Goal: Task Accomplishment & Management: Use online tool/utility

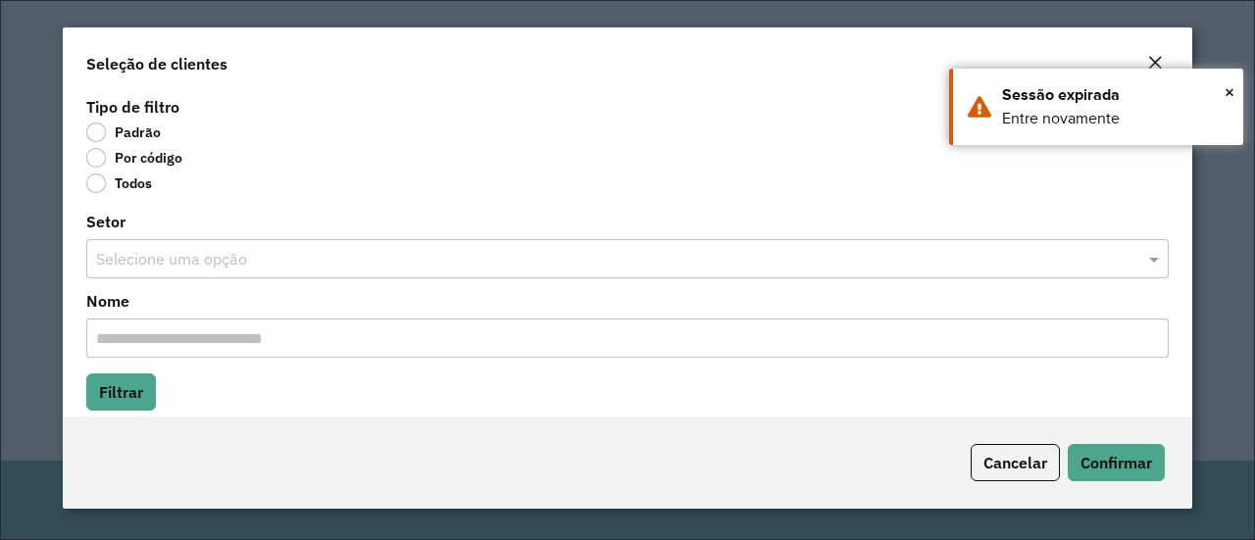
click at [95, 155] on label "Por código" at bounding box center [134, 158] width 96 height 20
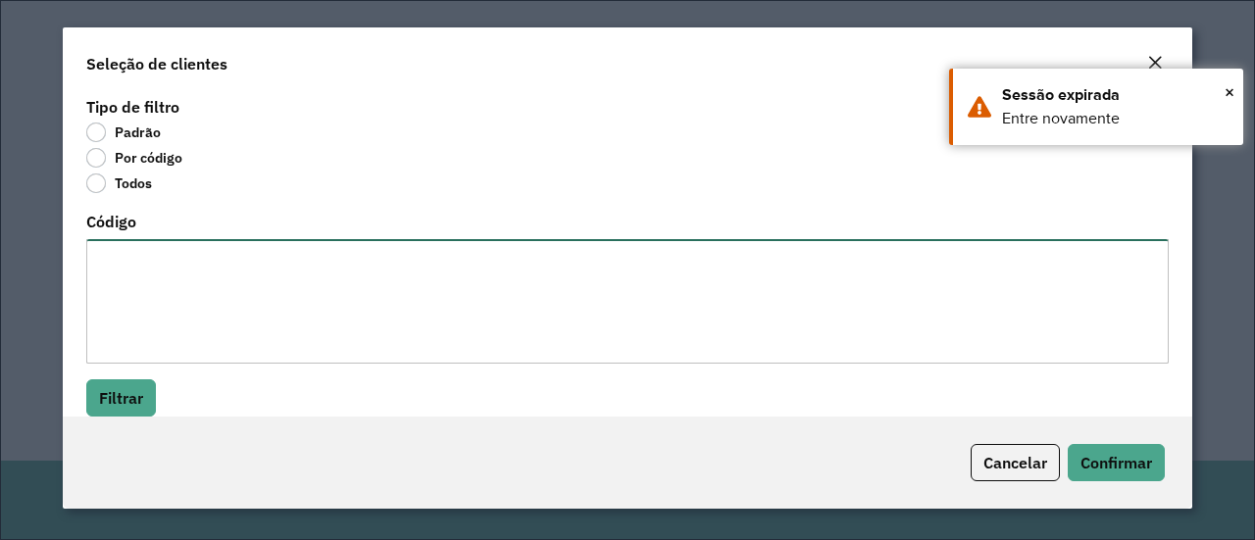
click at [200, 284] on textarea "Código" at bounding box center [627, 301] width 1083 height 125
paste textarea "*****"
type textarea "*****"
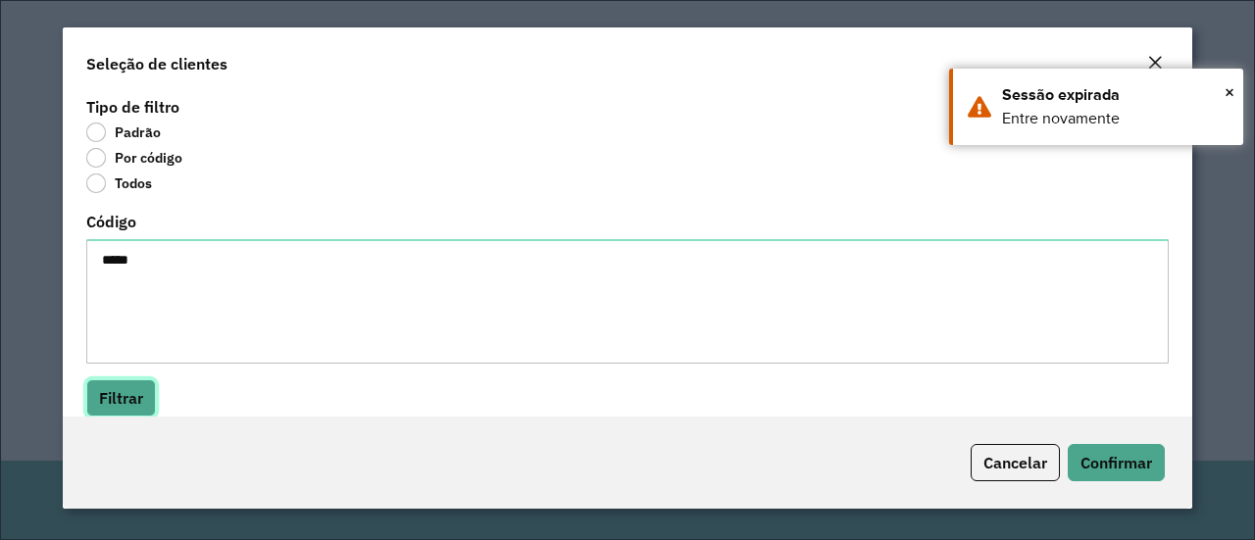
click at [144, 395] on button "Filtrar" at bounding box center [121, 398] width 70 height 37
click at [341, 393] on hb-field-button "Filtrar" at bounding box center [627, 398] width 1083 height 37
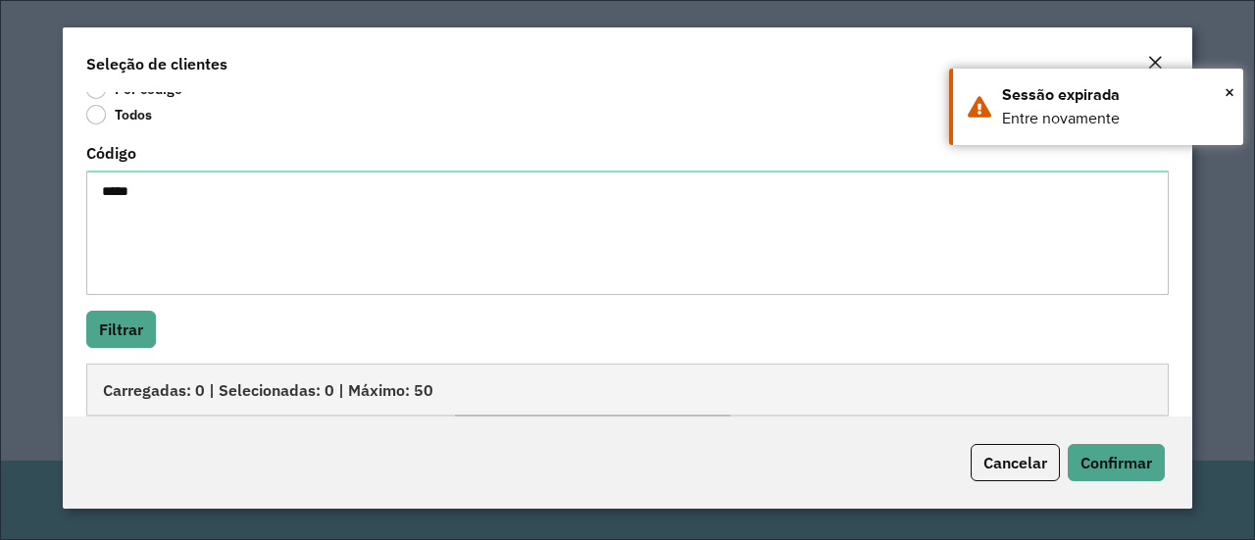
scroll to position [175, 0]
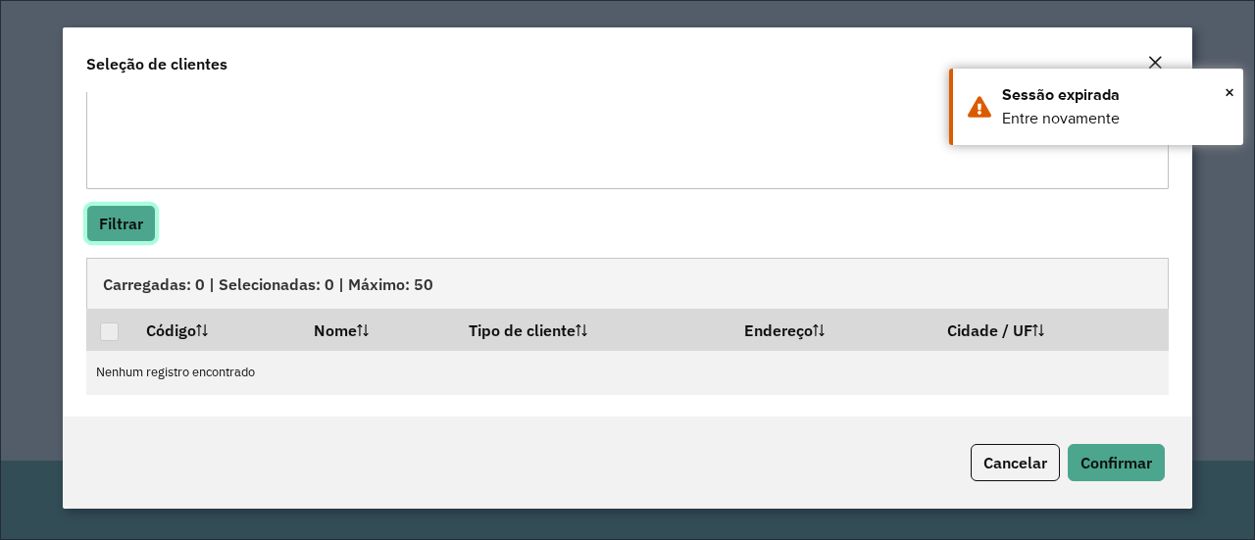
click at [137, 237] on button "Filtrar" at bounding box center [121, 223] width 70 height 37
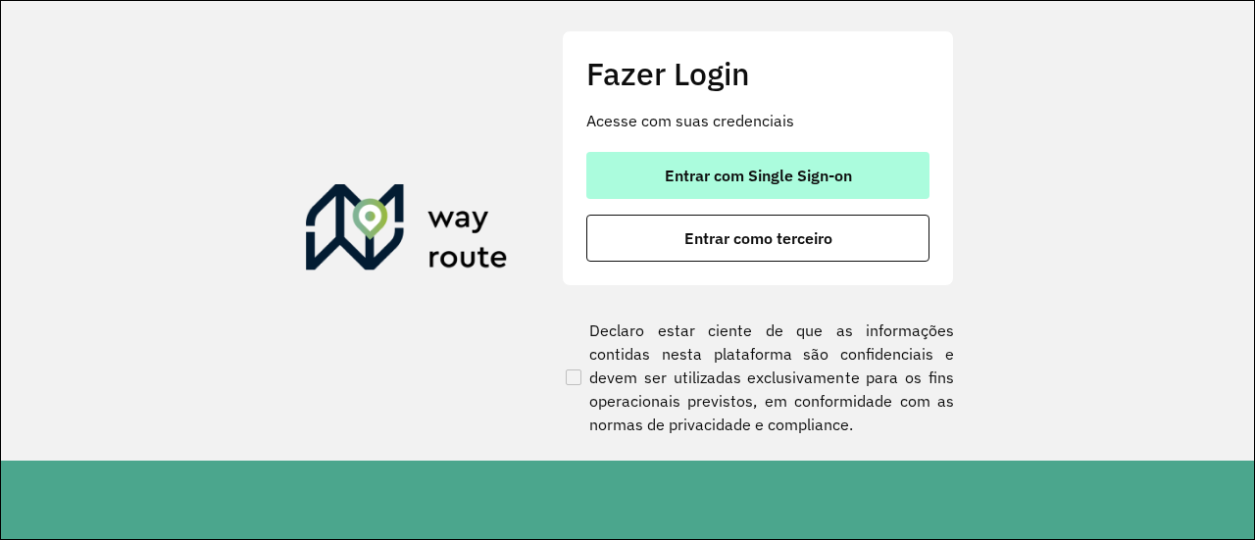
click at [736, 170] on span "Entrar com Single Sign-on" at bounding box center [758, 176] width 187 height 16
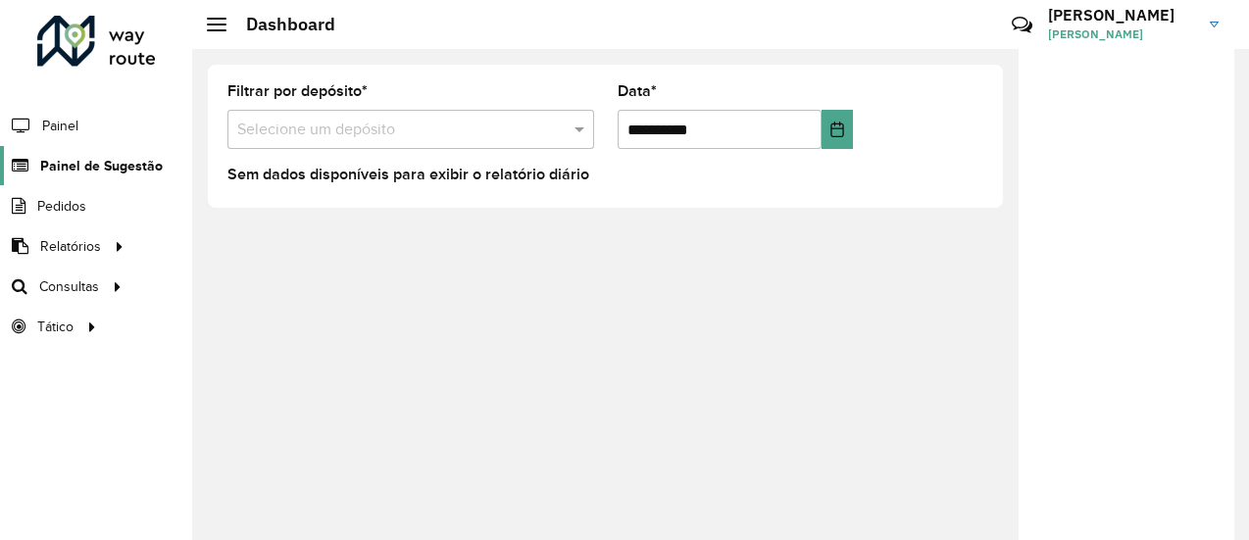
click at [110, 165] on span "Painel de Sugestão" at bounding box center [101, 166] width 123 height 21
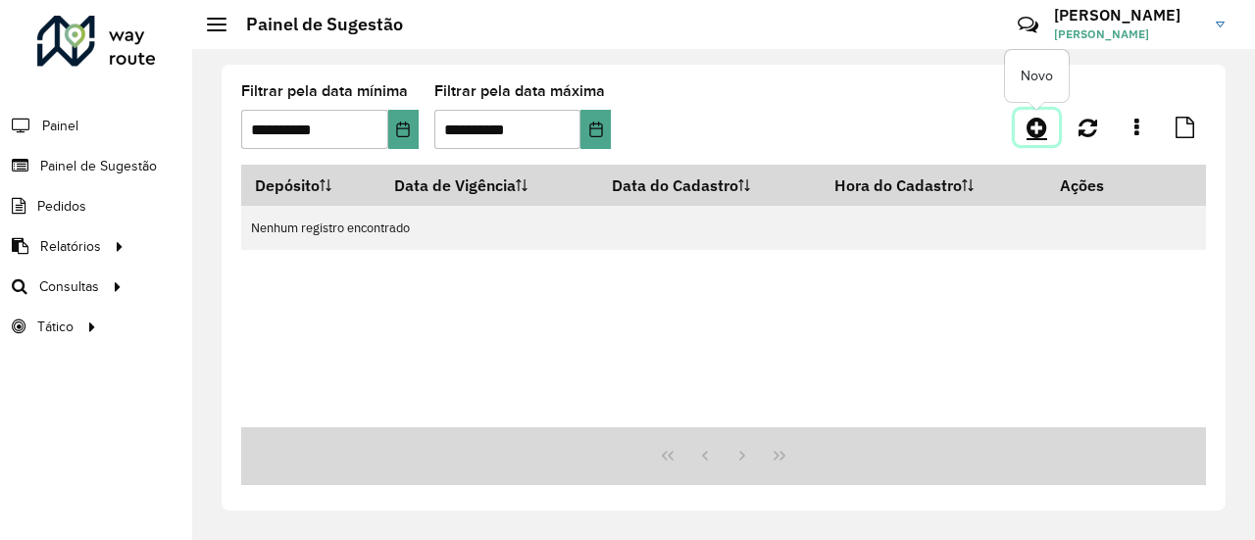
click at [1038, 129] on icon at bounding box center [1037, 128] width 21 height 24
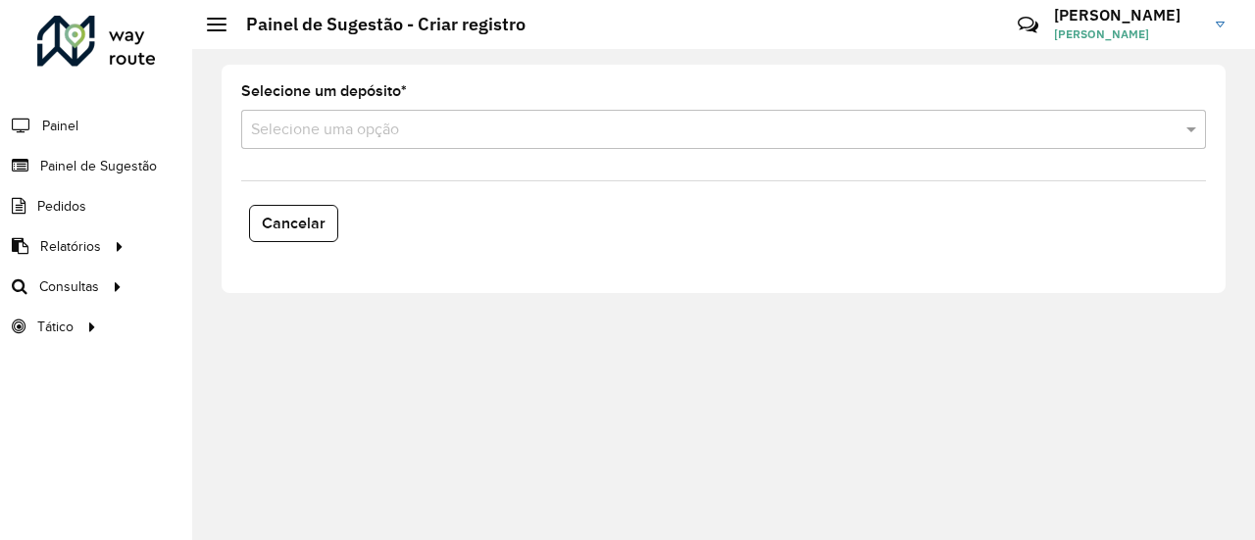
click at [423, 110] on div "Selecione uma opção" at bounding box center [723, 129] width 965 height 39
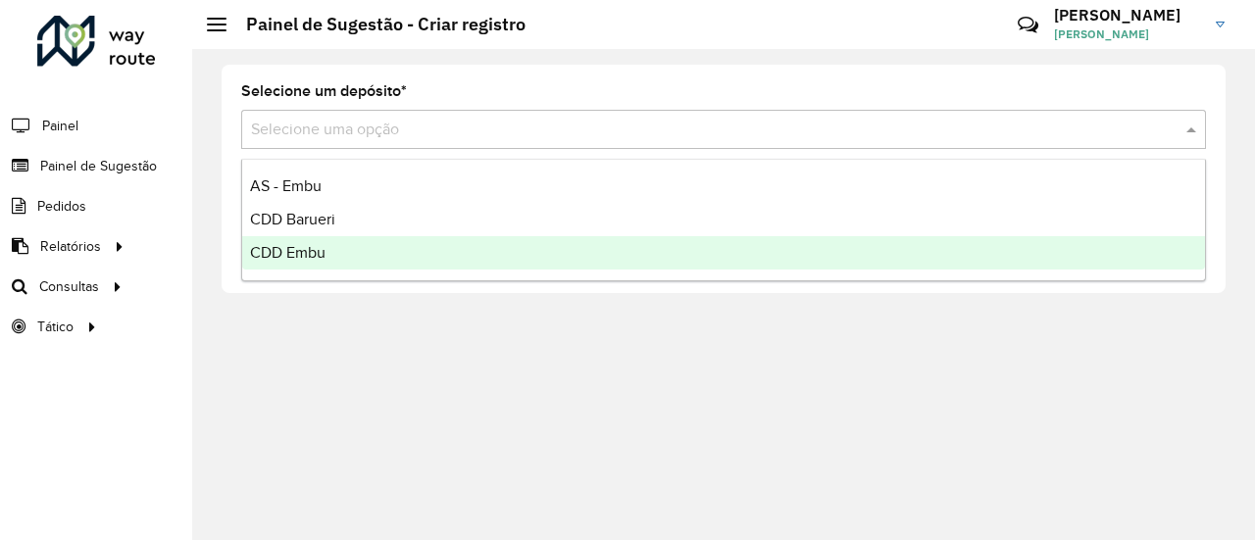
click at [313, 247] on span "CDD Embu" at bounding box center [288, 252] width 76 height 17
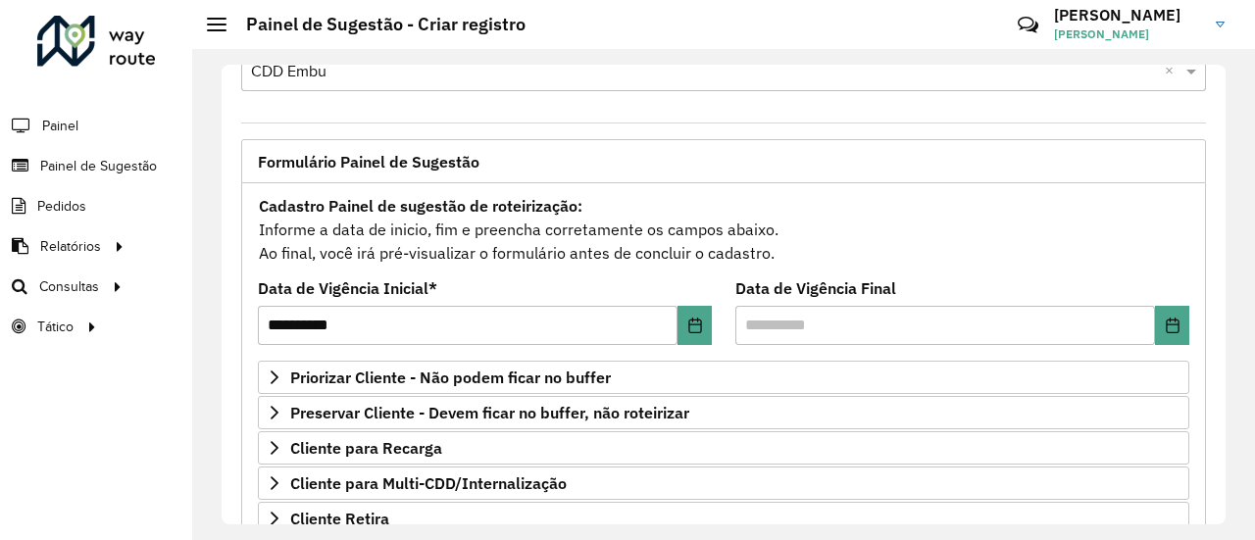
scroll to position [98, 0]
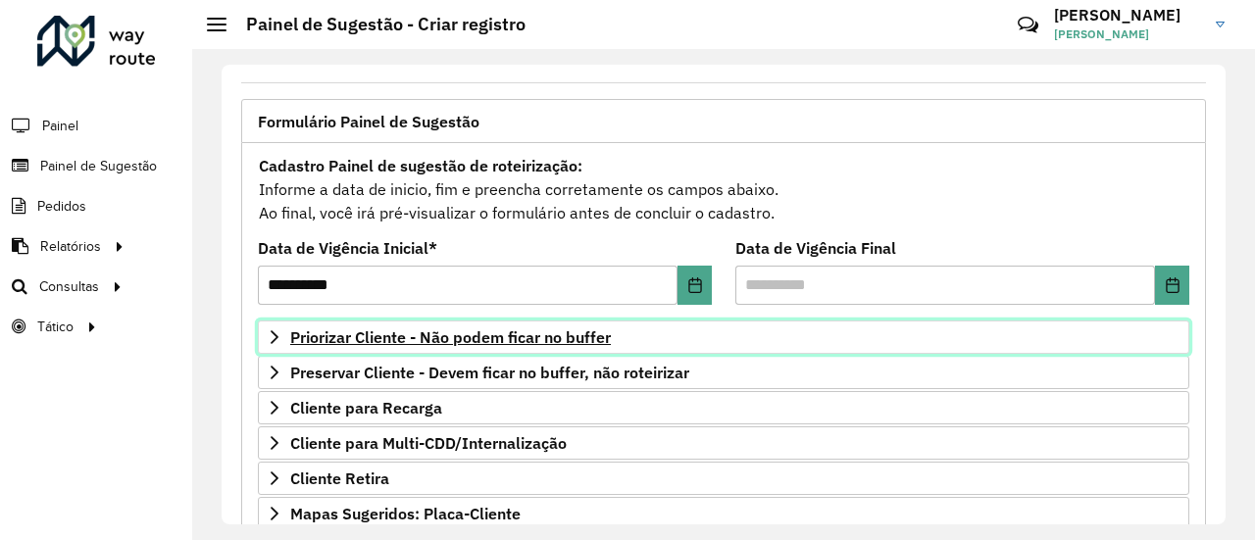
click at [459, 330] on span "Priorizar Cliente - Não podem ficar no buffer" at bounding box center [450, 338] width 321 height 16
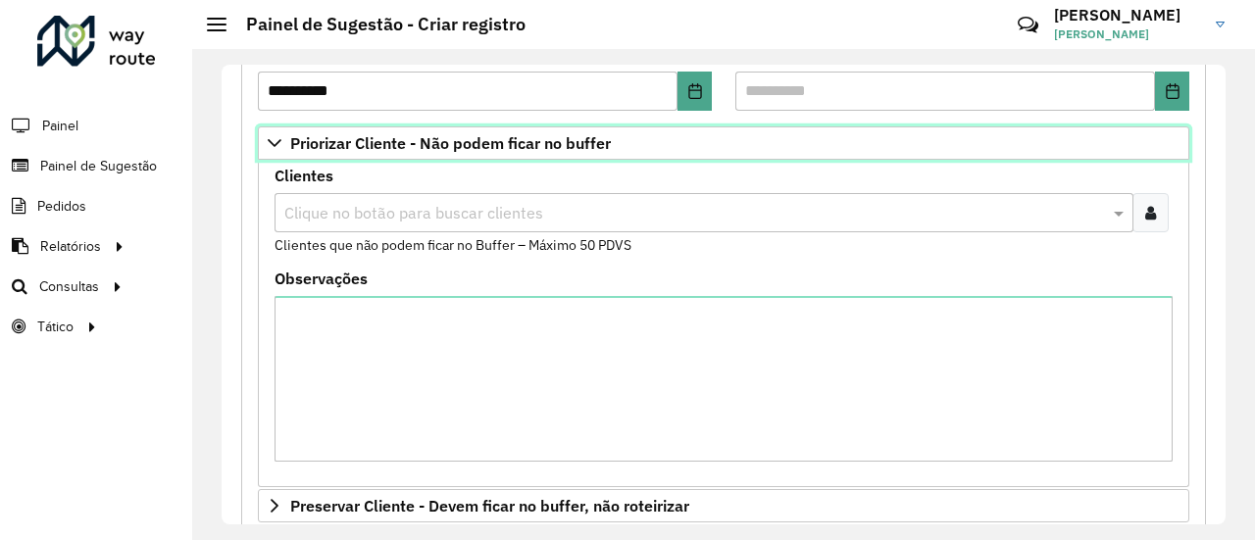
scroll to position [294, 0]
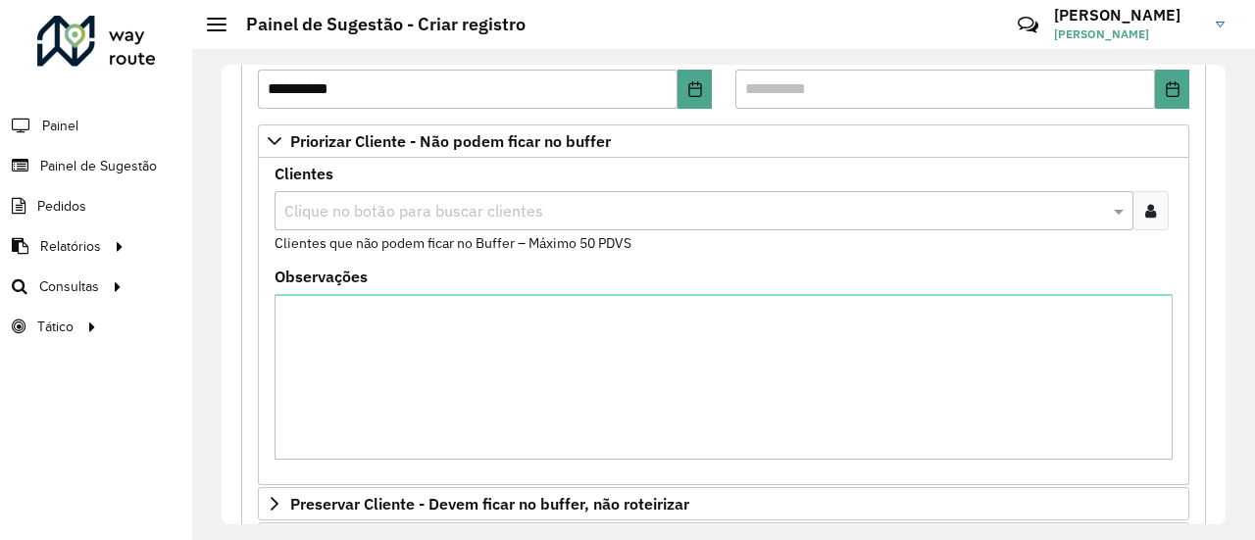
click at [1155, 217] on div at bounding box center [1151, 210] width 36 height 39
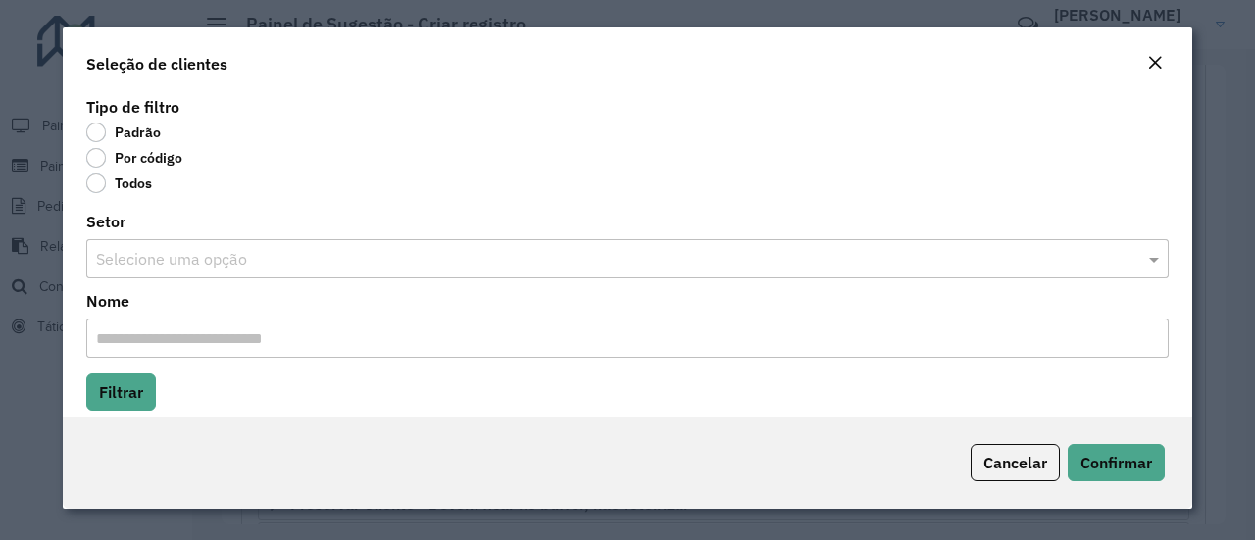
click at [99, 160] on label "Por código" at bounding box center [134, 158] width 96 height 20
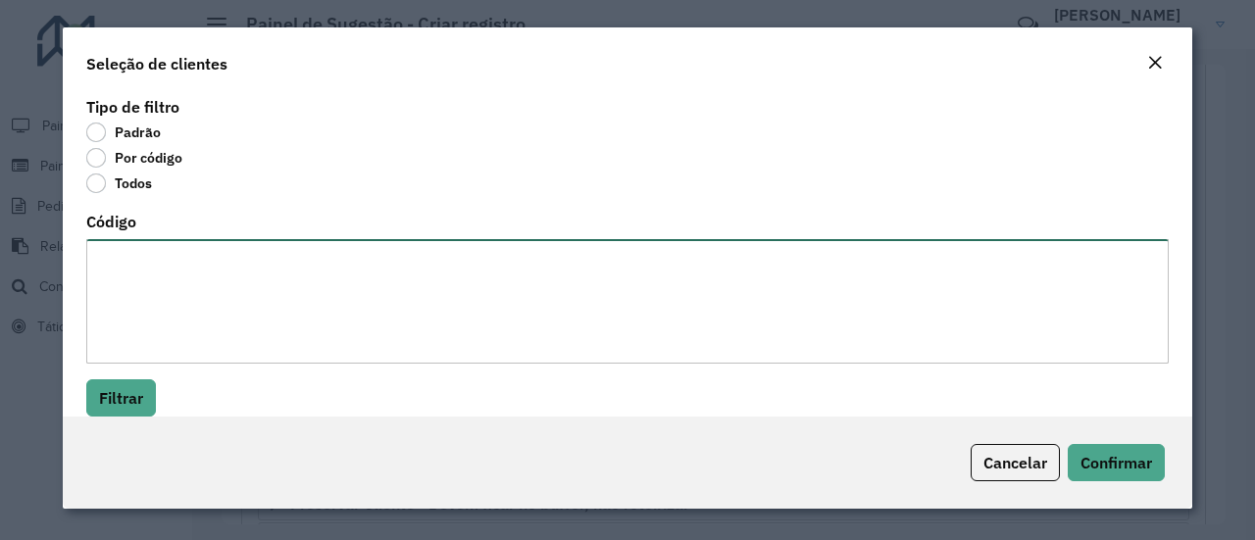
click at [178, 274] on textarea "Código" at bounding box center [627, 301] width 1083 height 125
paste textarea "*****"
type textarea "*****"
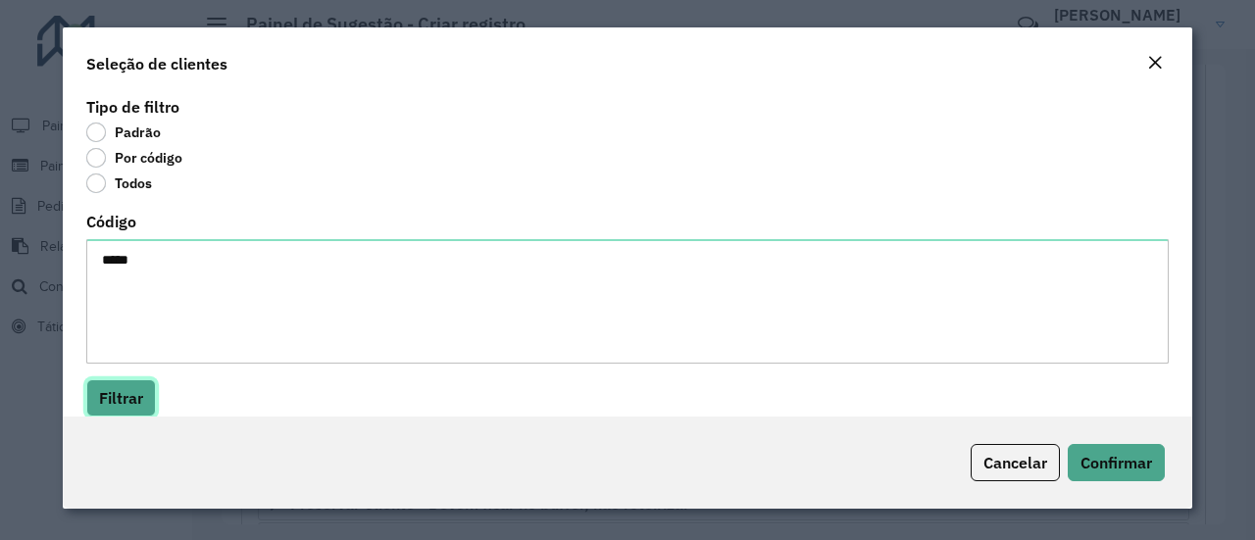
click at [129, 392] on button "Filtrar" at bounding box center [121, 398] width 70 height 37
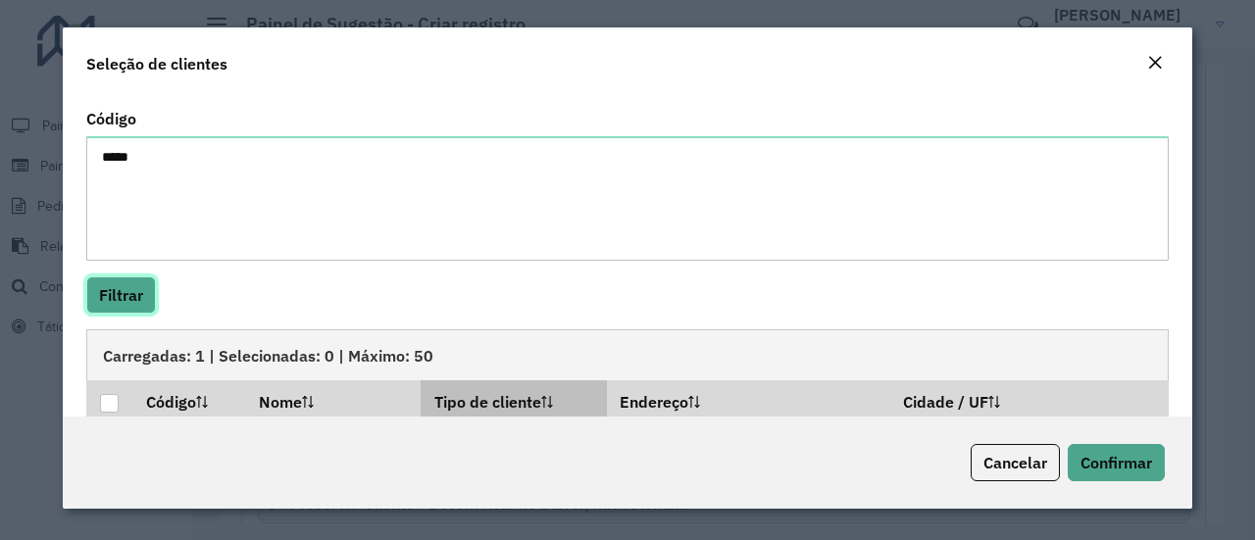
scroll to position [171, 0]
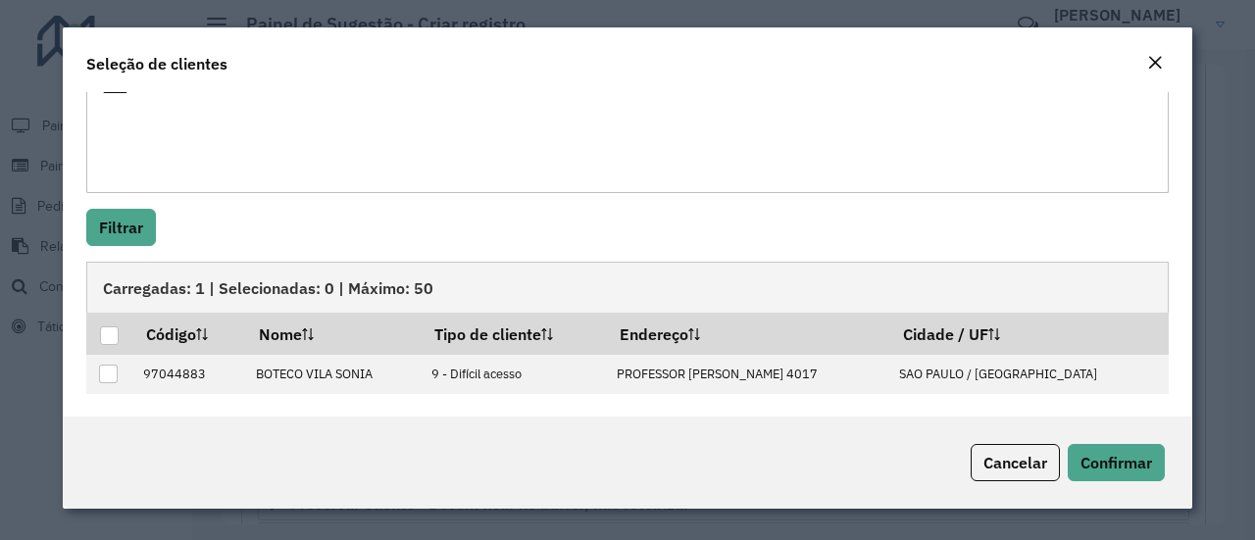
click at [790, 248] on div "Tipo de filtro Padrão Por código Todos Código ***** Filtrar Carregadas: 1 | Sel…" at bounding box center [628, 254] width 1130 height 325
click at [1004, 451] on button "Cancelar" at bounding box center [1015, 462] width 89 height 37
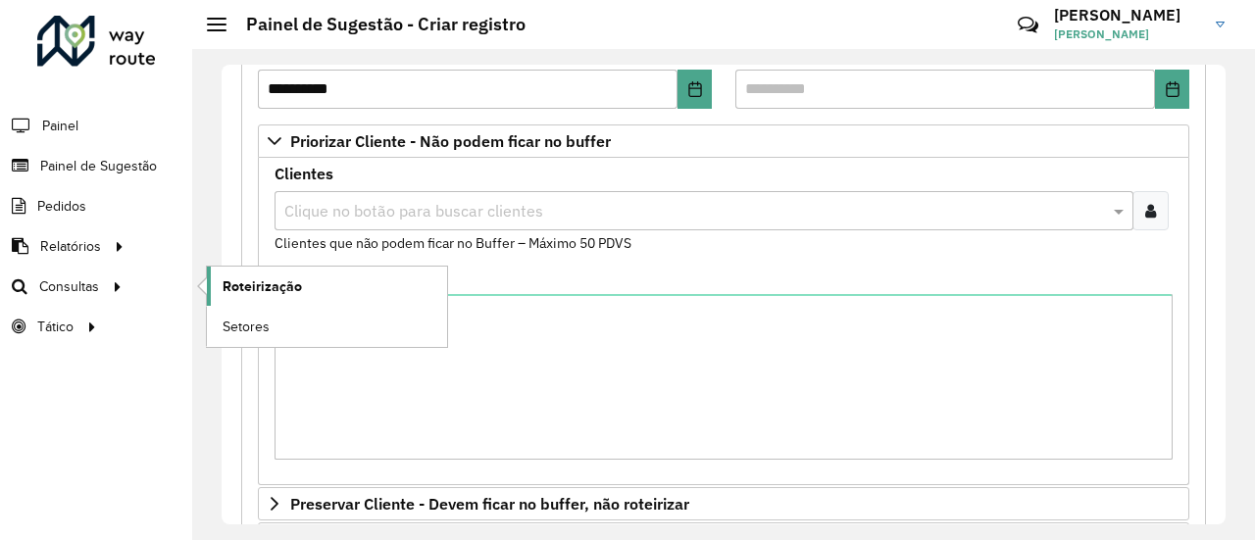
click at [260, 278] on span "Roteirização" at bounding box center [262, 287] width 79 height 21
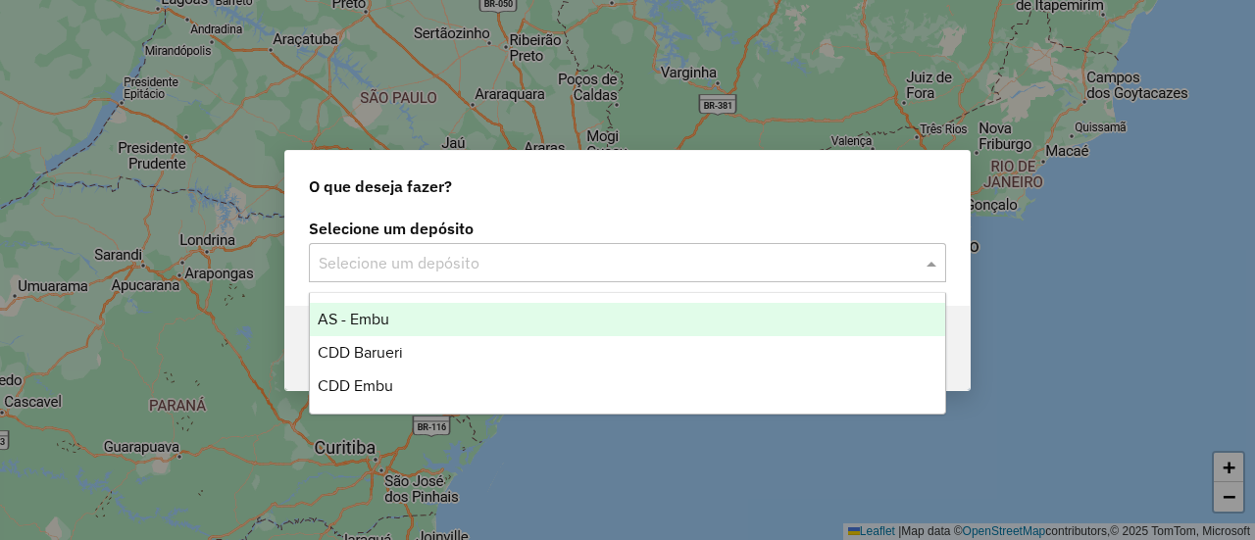
click at [469, 264] on input "text" at bounding box center [608, 264] width 579 height 24
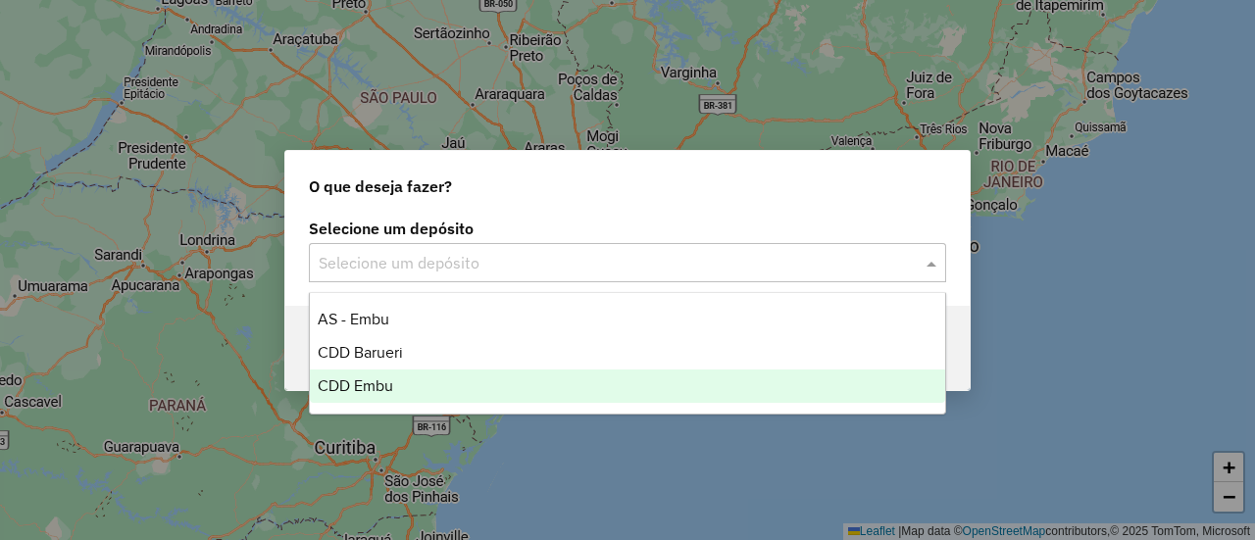
click at [377, 383] on span "CDD Embu" at bounding box center [356, 386] width 76 height 17
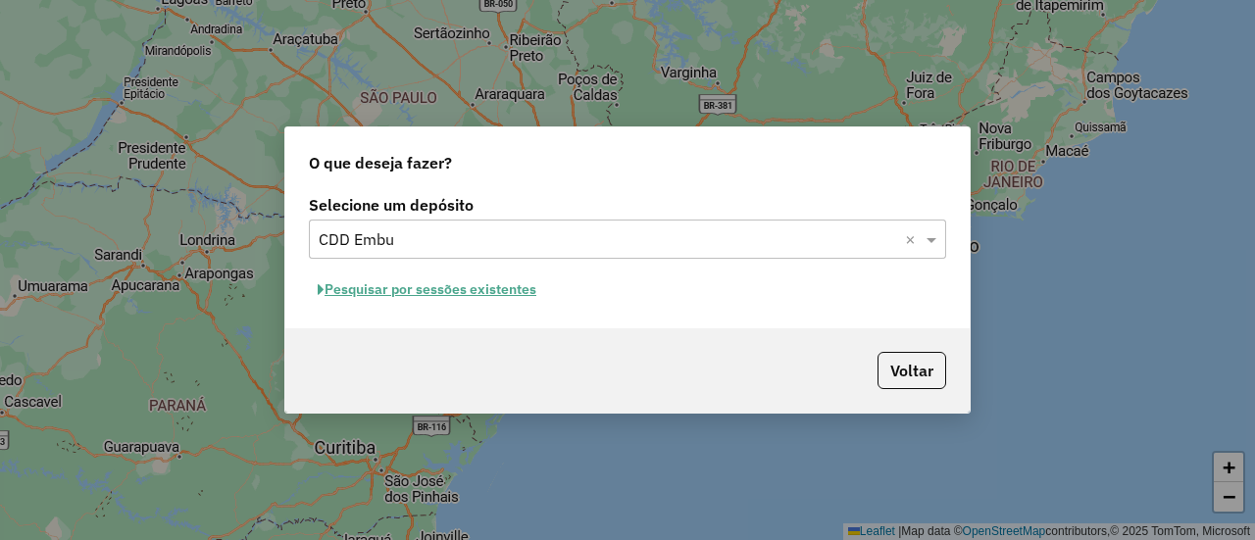
click at [453, 291] on button "Pesquisar por sessões existentes" at bounding box center [427, 290] width 236 height 30
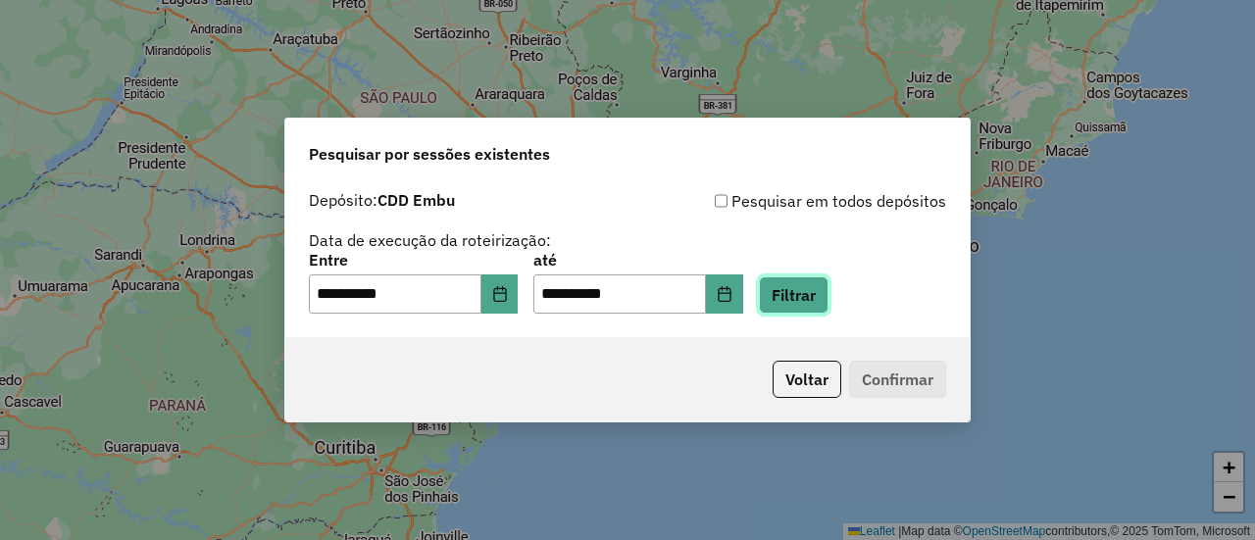
click at [806, 299] on button "Filtrar" at bounding box center [794, 295] width 70 height 37
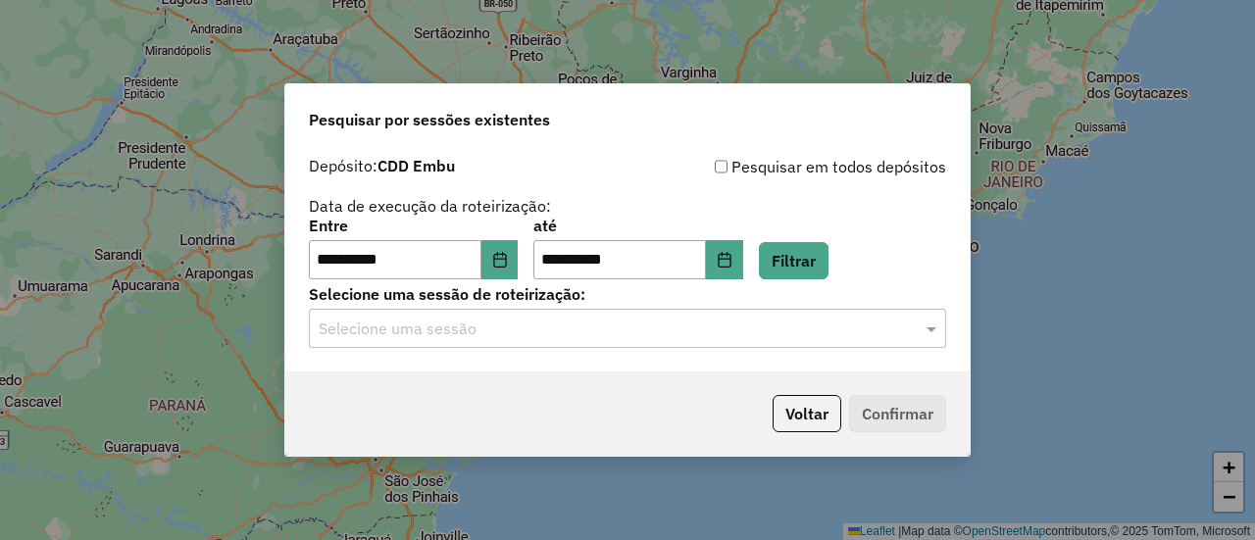
click at [433, 323] on input "text" at bounding box center [608, 330] width 579 height 24
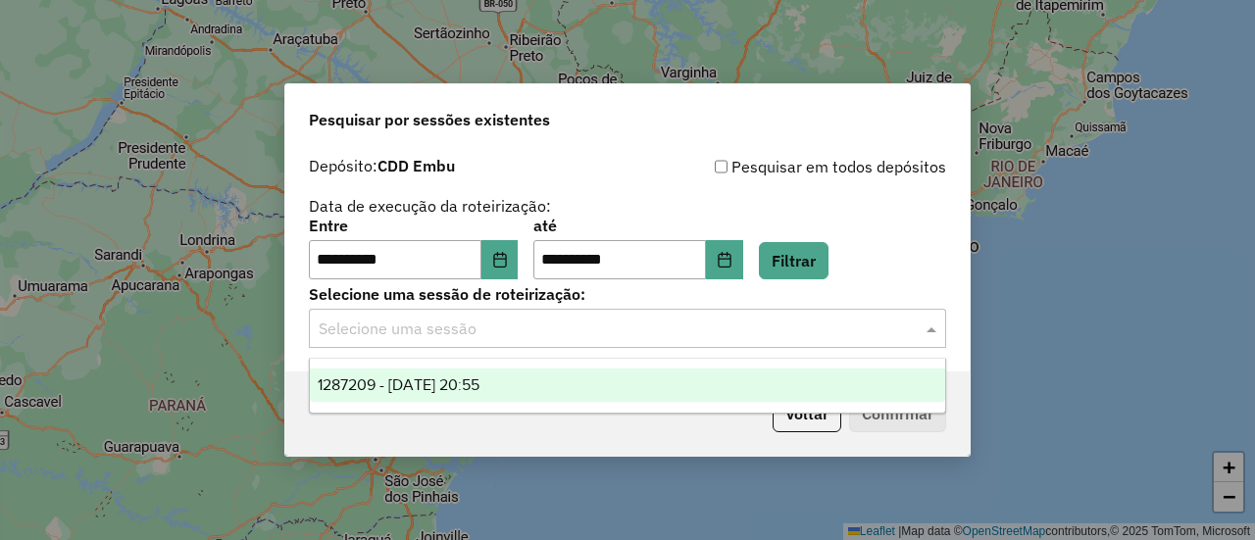
click at [433, 392] on span "1287209 - 02/10/2025 20:55" at bounding box center [399, 385] width 162 height 17
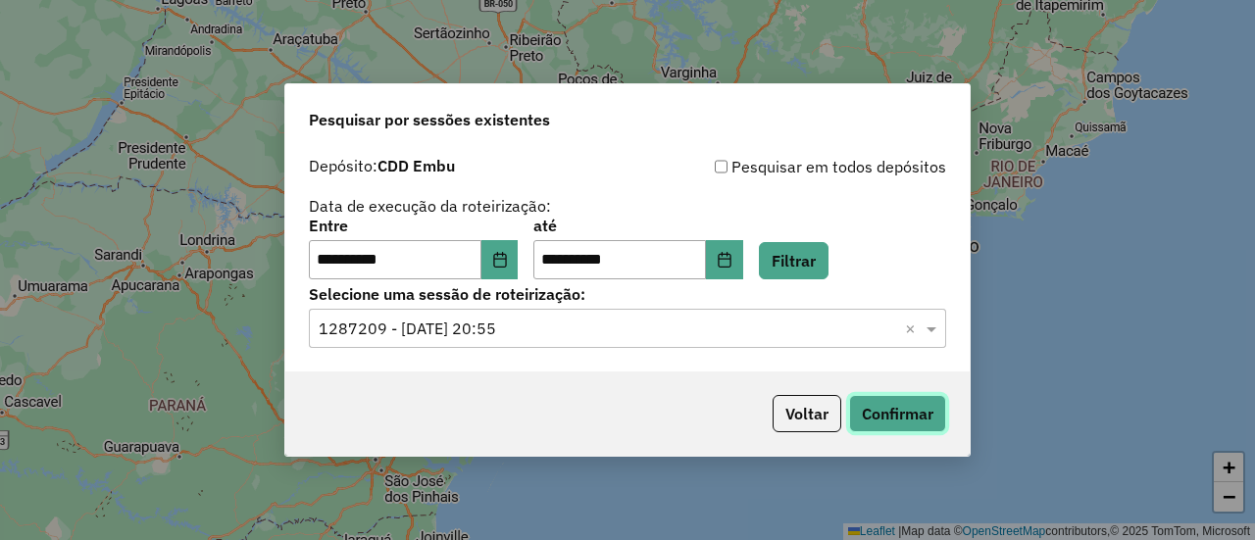
click at [892, 417] on button "Confirmar" at bounding box center [897, 413] width 97 height 37
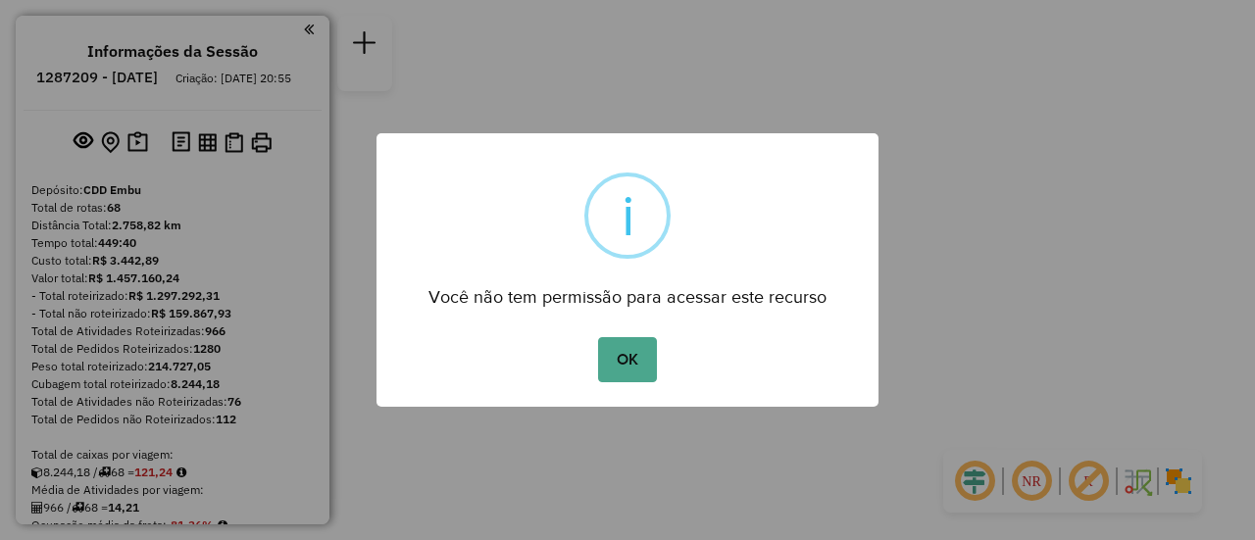
click at [620, 358] on button "OK" at bounding box center [627, 359] width 58 height 45
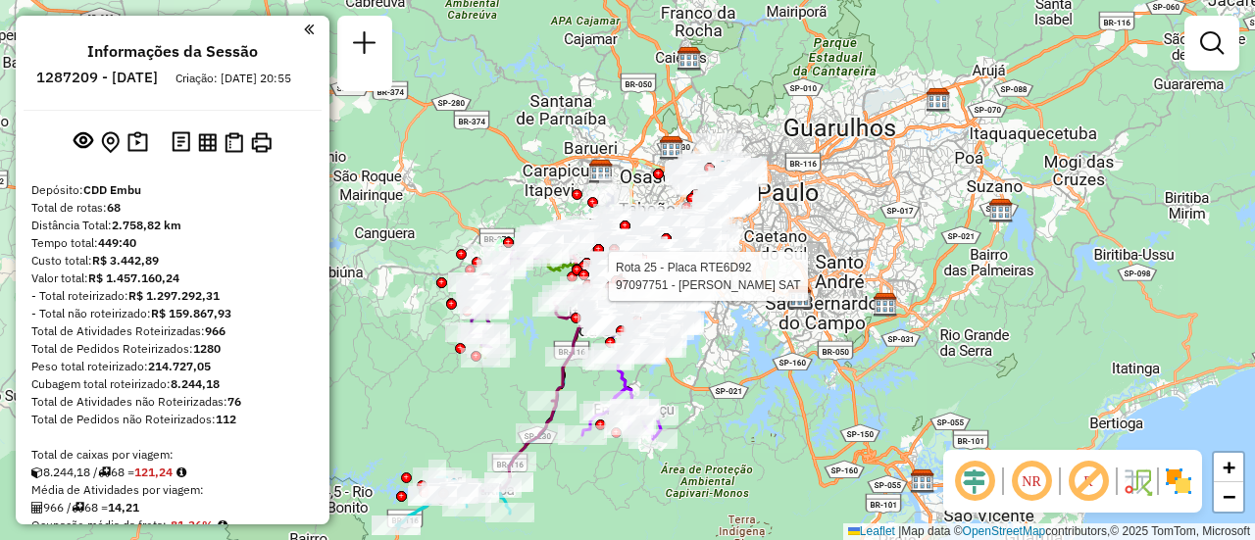
scroll to position [2677, 0]
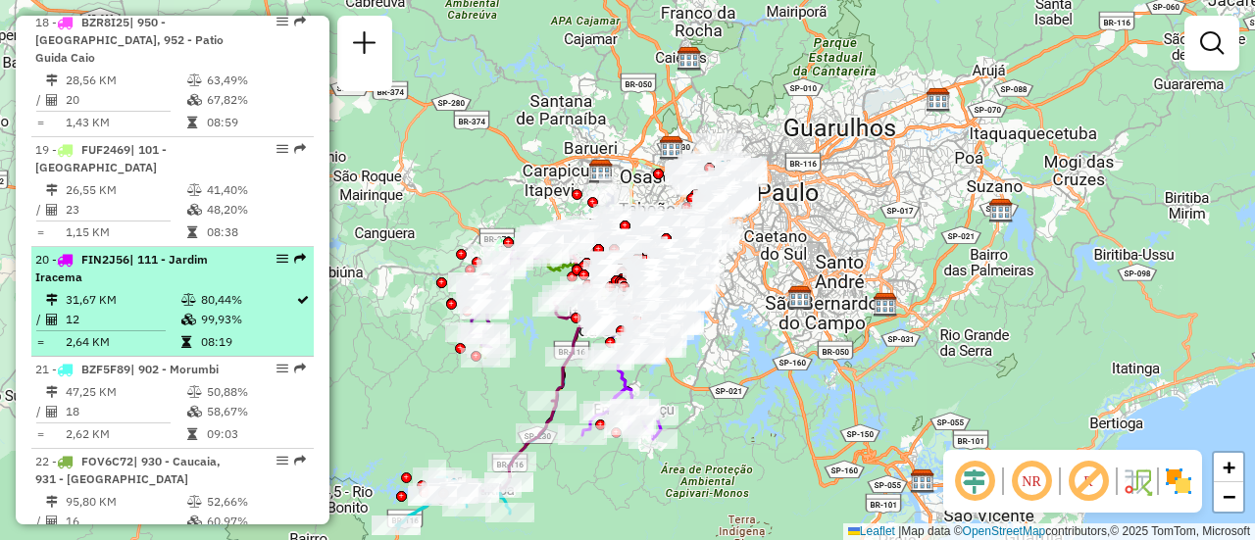
select select "**********"
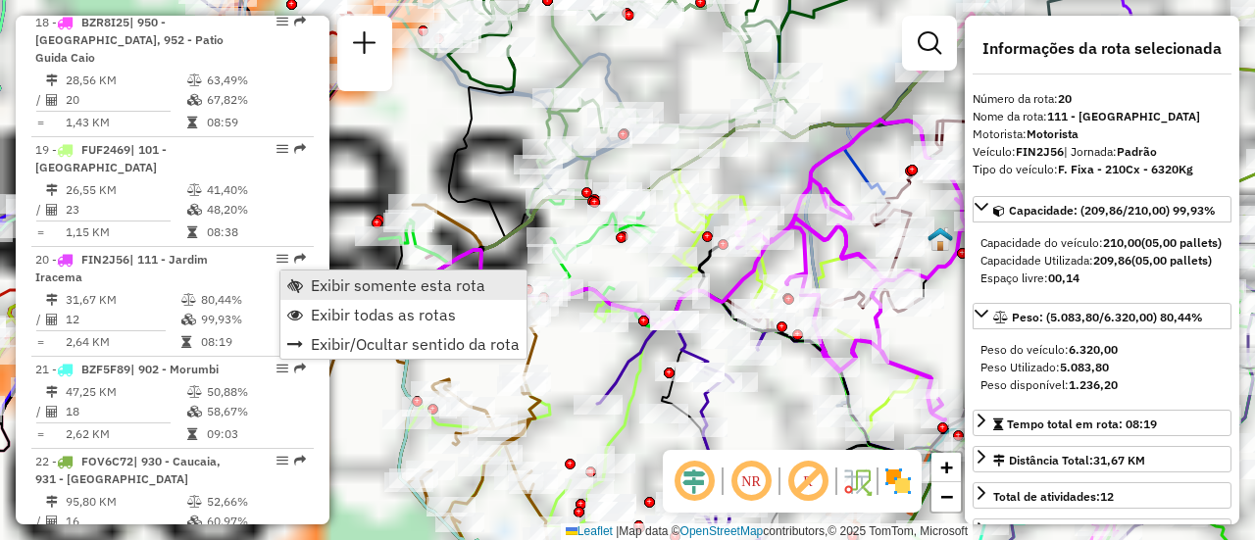
click at [335, 278] on span "Exibir somente esta rota" at bounding box center [398, 286] width 175 height 16
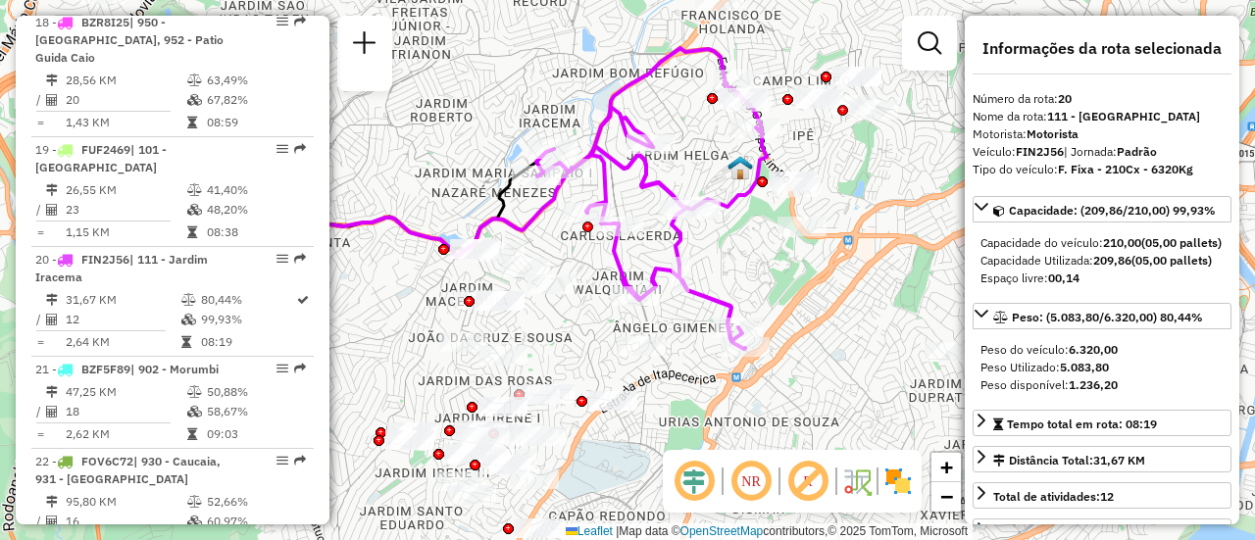
drag, startPoint x: 637, startPoint y: 271, endPoint x: 437, endPoint y: 199, distance: 212.5
click at [437, 199] on div "Janela de atendimento Grade de atendimento Capacidade Transportadoras Veículos …" at bounding box center [627, 270] width 1255 height 540
click at [904, 480] on img at bounding box center [898, 481] width 31 height 31
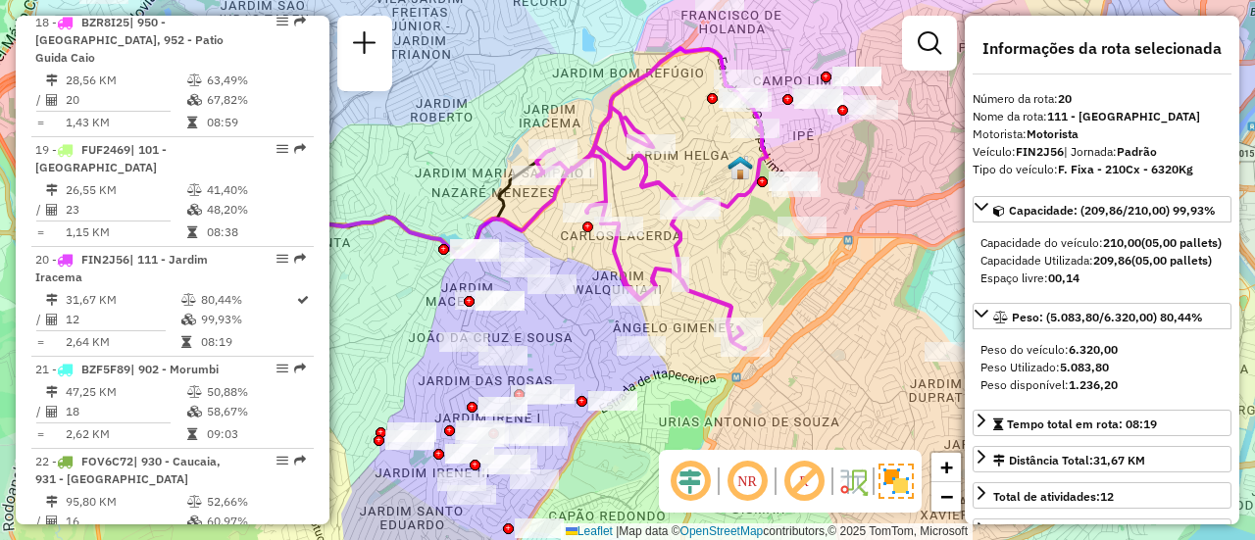
click at [746, 483] on em at bounding box center [747, 481] width 47 height 47
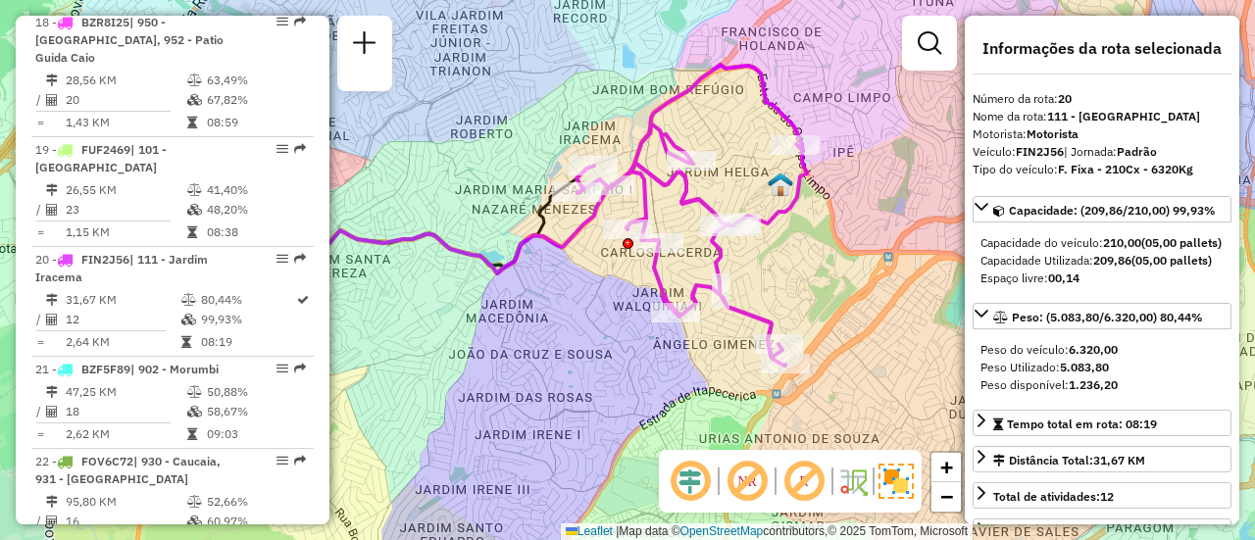
drag, startPoint x: 721, startPoint y: 267, endPoint x: 760, endPoint y: 282, distance: 42.2
click at [760, 282] on div "Janela de atendimento Grade de atendimento Capacidade Transportadoras Veículos …" at bounding box center [627, 270] width 1255 height 540
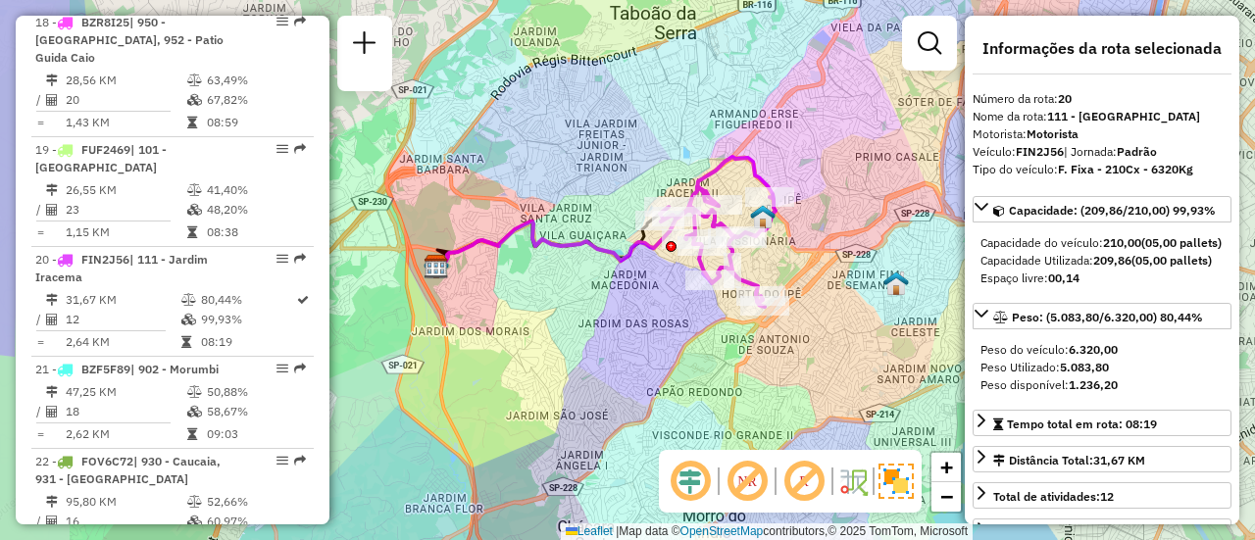
drag, startPoint x: 486, startPoint y: 291, endPoint x: 577, endPoint y: 299, distance: 90.6
click at [576, 299] on div "Janela de atendimento Grade de atendimento Capacidade Transportadoras Veículos …" at bounding box center [627, 270] width 1255 height 540
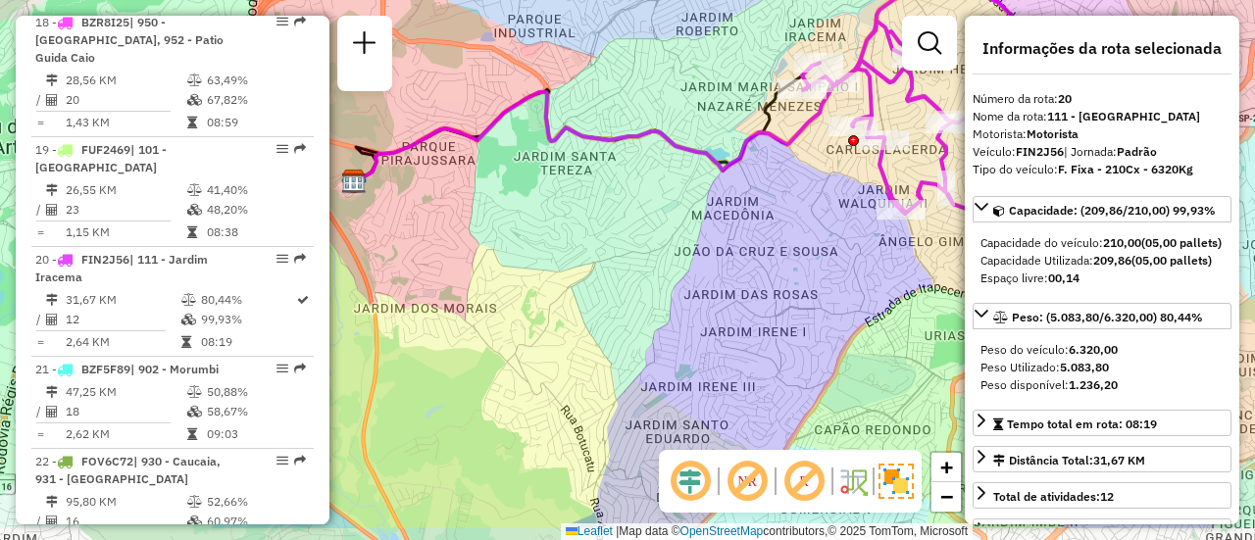
drag, startPoint x: 549, startPoint y: 297, endPoint x: 560, endPoint y: 220, distance: 78.2
click at [565, 223] on div "Janela de atendimento Grade de atendimento Capacidade Transportadoras Veículos …" at bounding box center [627, 270] width 1255 height 540
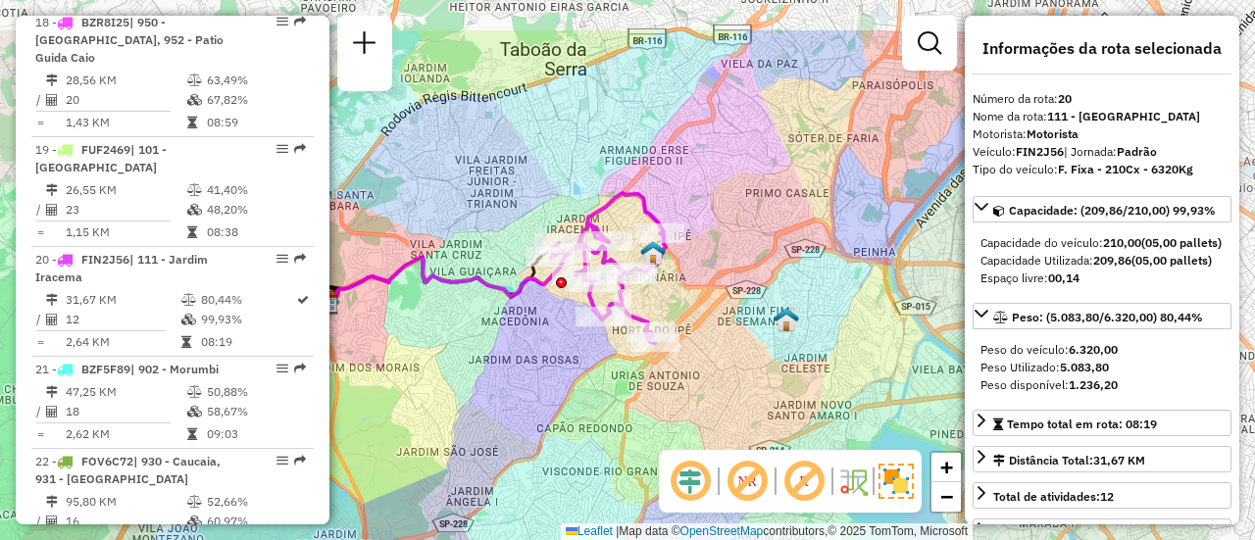
drag, startPoint x: 718, startPoint y: 307, endPoint x: 559, endPoint y: 377, distance: 173.5
click at [549, 387] on div "Janela de atendimento Grade de atendimento Capacidade Transportadoras Veículos …" at bounding box center [627, 270] width 1255 height 540
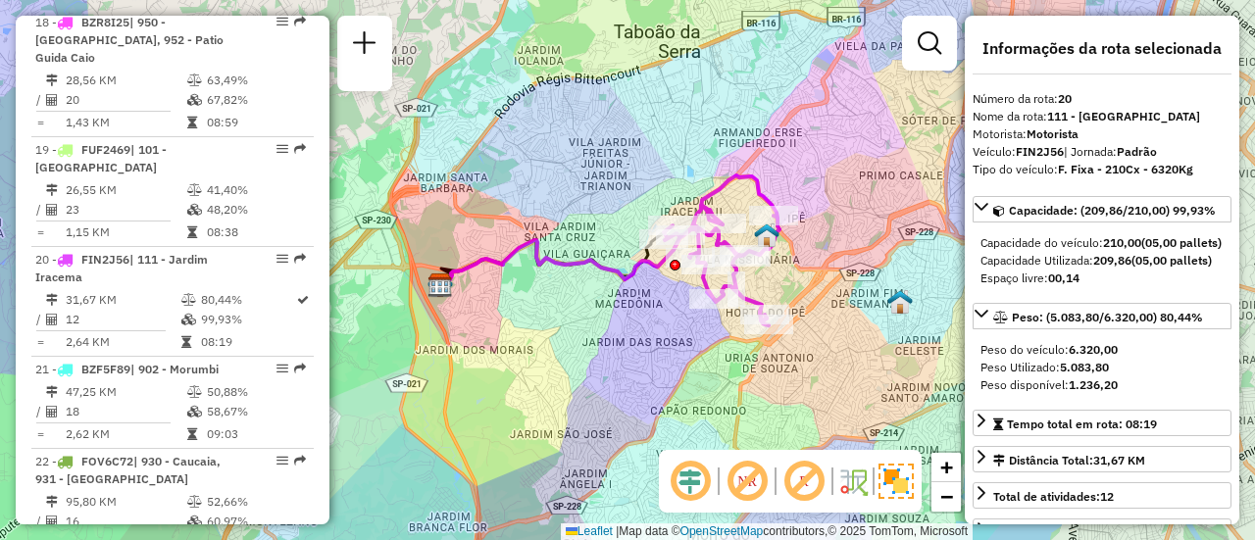
drag, startPoint x: 556, startPoint y: 352, endPoint x: 665, endPoint y: 338, distance: 109.7
click at [663, 340] on div "Janela de atendimento Grade de atendimento Capacidade Transportadoras Veículos …" at bounding box center [627, 270] width 1255 height 540
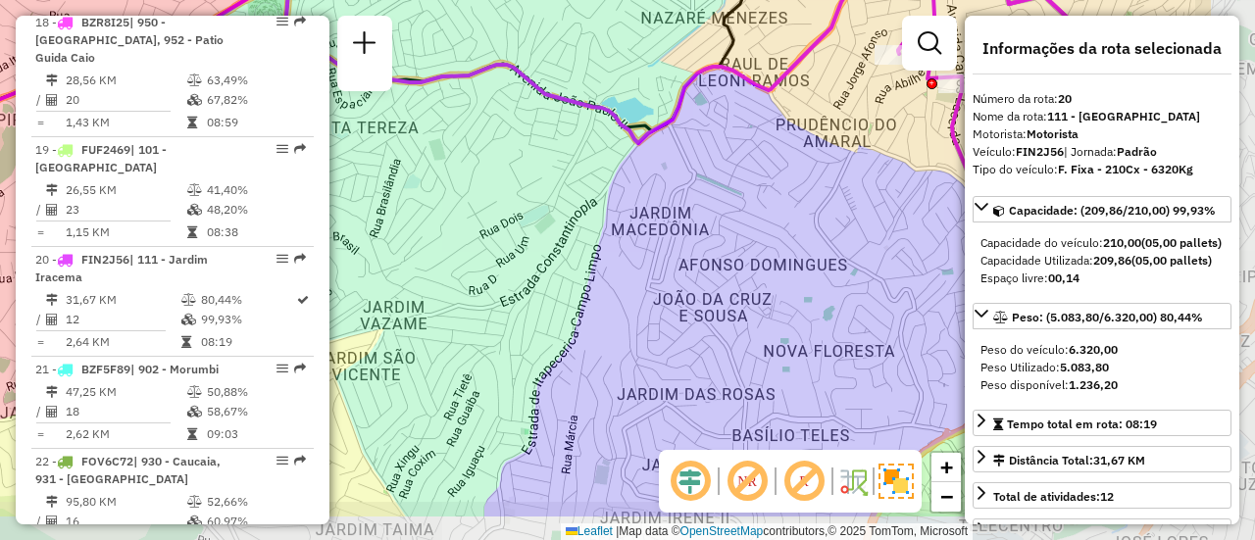
drag, startPoint x: 647, startPoint y: 263, endPoint x: 469, endPoint y: 181, distance: 196.2
click at [469, 181] on div "Janela de atendimento Grade de atendimento Capacidade Transportadoras Veículos …" at bounding box center [627, 270] width 1255 height 540
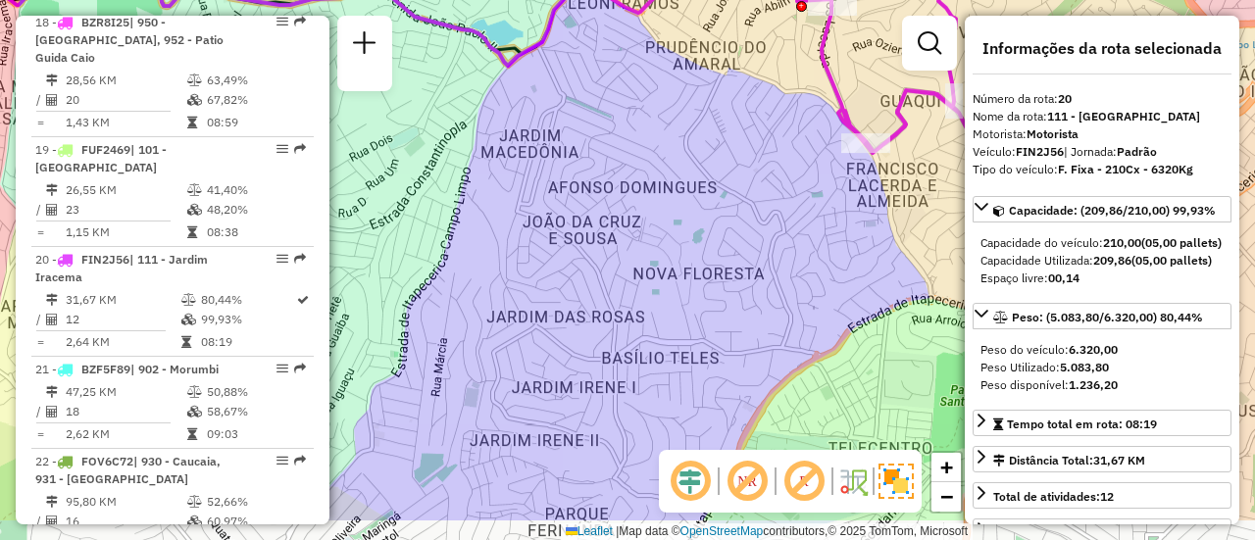
drag, startPoint x: 722, startPoint y: 269, endPoint x: 598, endPoint y: 193, distance: 144.8
click at [598, 193] on div "Janela de atendimento Grade de atendimento Capacidade Transportadoras Veículos …" at bounding box center [627, 270] width 1255 height 540
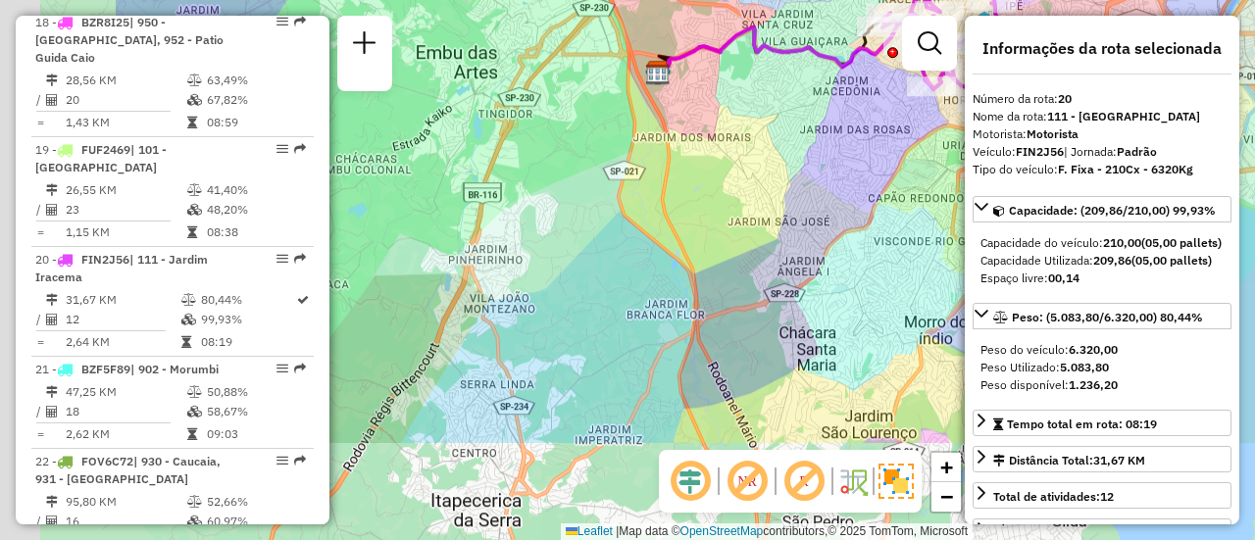
drag, startPoint x: 555, startPoint y: 301, endPoint x: 816, endPoint y: 158, distance: 297.6
click at [818, 154] on div "Janela de atendimento Grade de atendimento Capacidade Transportadoras Veículos …" at bounding box center [627, 270] width 1255 height 540
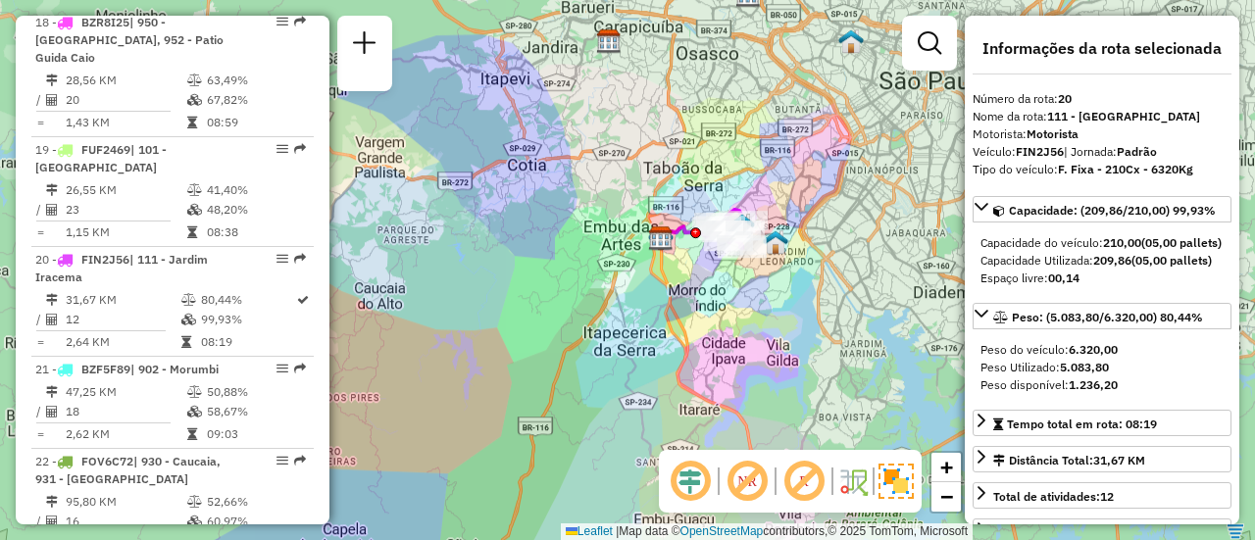
drag, startPoint x: 642, startPoint y: 289, endPoint x: 639, endPoint y: 302, distance: 13.1
click at [639, 302] on div "Janela de atendimento Grade de atendimento Capacidade Transportadoras Veículos …" at bounding box center [627, 270] width 1255 height 540
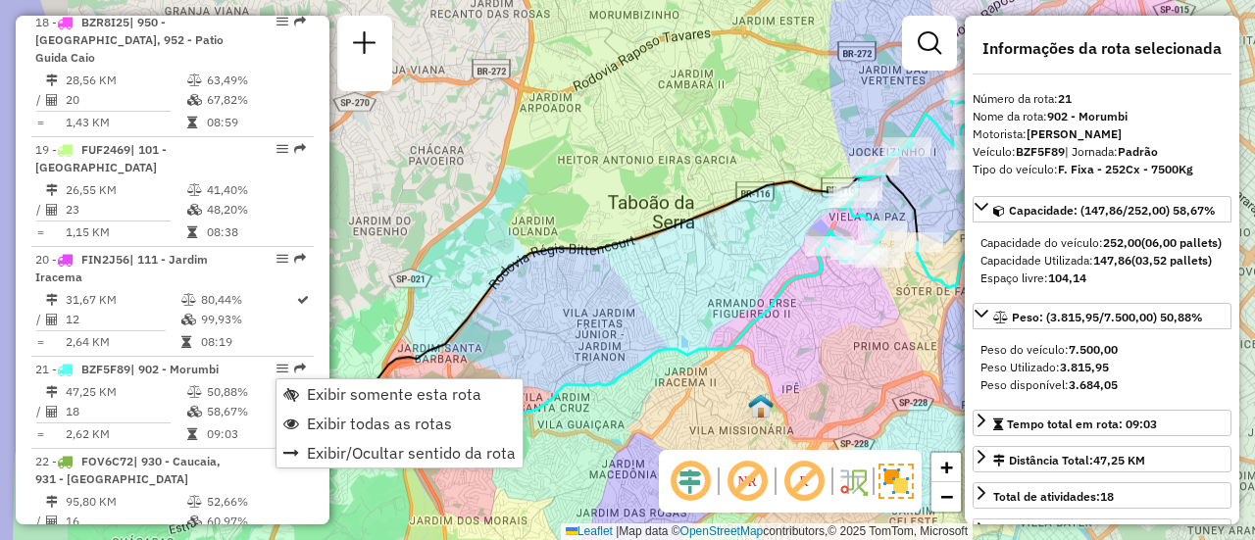
drag, startPoint x: 586, startPoint y: 280, endPoint x: 726, endPoint y: 217, distance: 153.2
click at [726, 217] on div "Janela de atendimento Grade de atendimento Capacidade Transportadoras Veículos …" at bounding box center [627, 270] width 1255 height 540
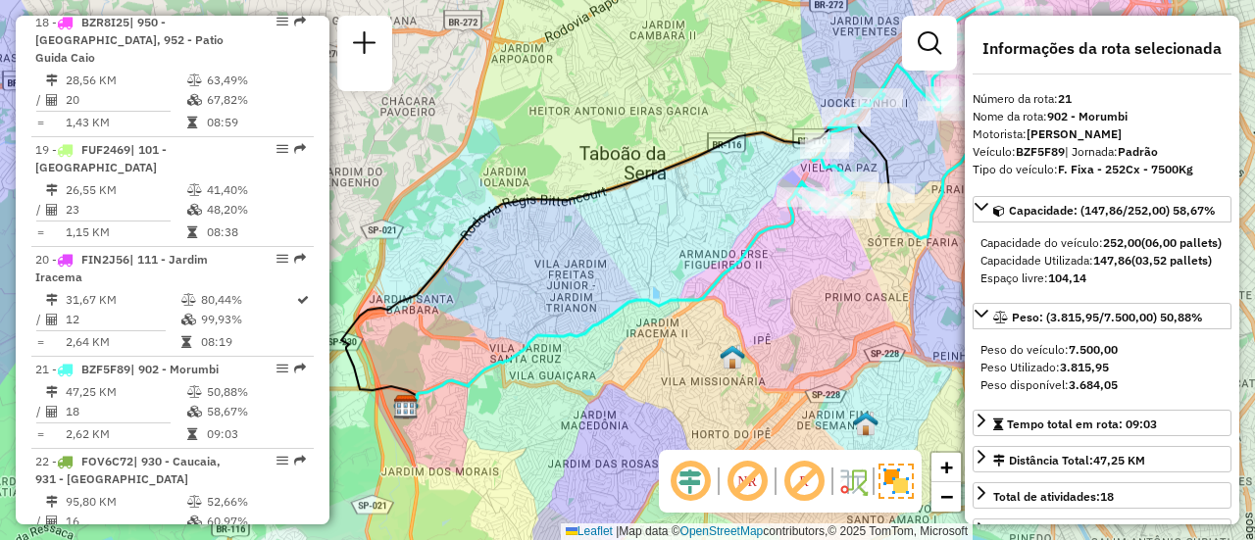
drag, startPoint x: 685, startPoint y: 260, endPoint x: 601, endPoint y: 257, distance: 83.4
click at [601, 257] on div "Janela de atendimento Grade de atendimento Capacidade Transportadoras Veículos …" at bounding box center [627, 270] width 1255 height 540
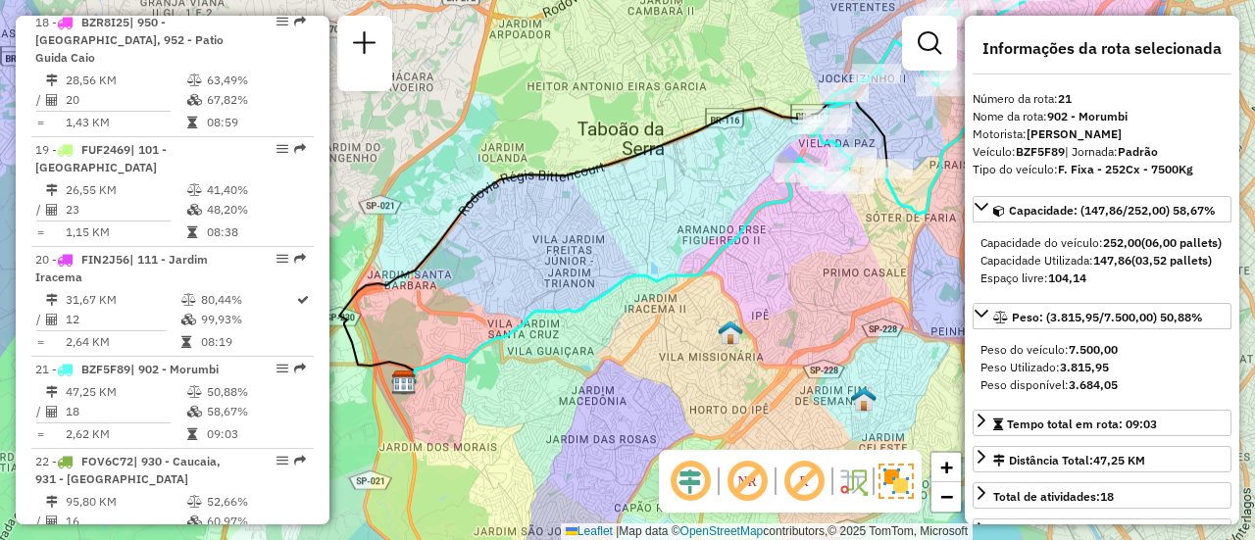
drag, startPoint x: 637, startPoint y: 270, endPoint x: 642, endPoint y: 226, distance: 44.4
click at [635, 231] on div "Janela de atendimento Grade de atendimento Capacidade Transportadoras Veículos …" at bounding box center [627, 270] width 1255 height 540
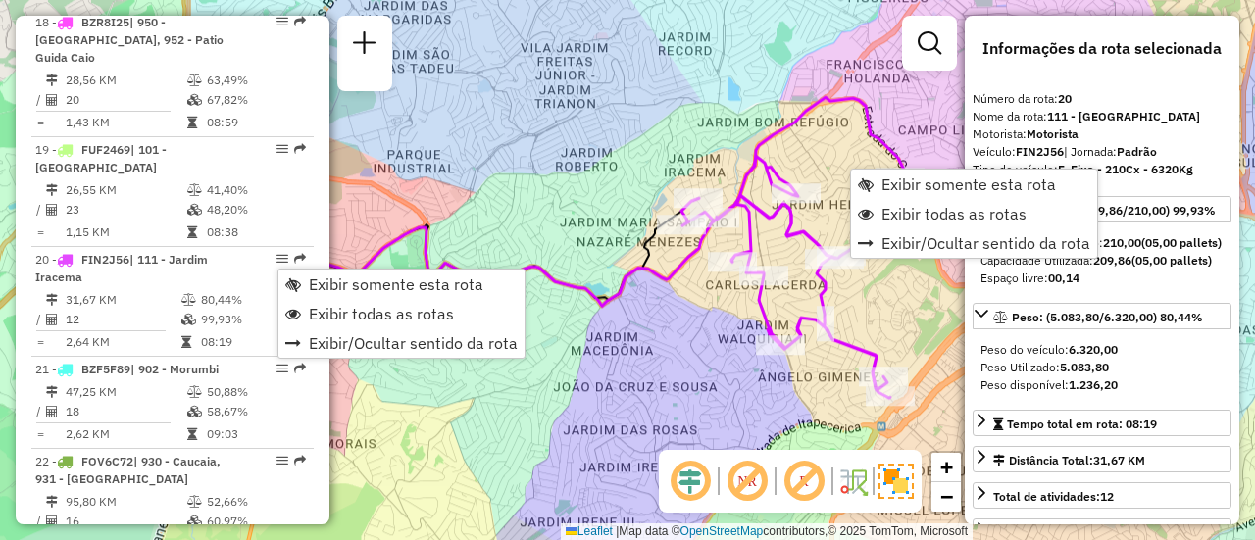
drag, startPoint x: 579, startPoint y: 339, endPoint x: 526, endPoint y: 316, distance: 58.0
click at [526, 316] on div "Janela de atendimento Grade de atendimento Capacidade Transportadoras Veículos …" at bounding box center [627, 270] width 1255 height 540
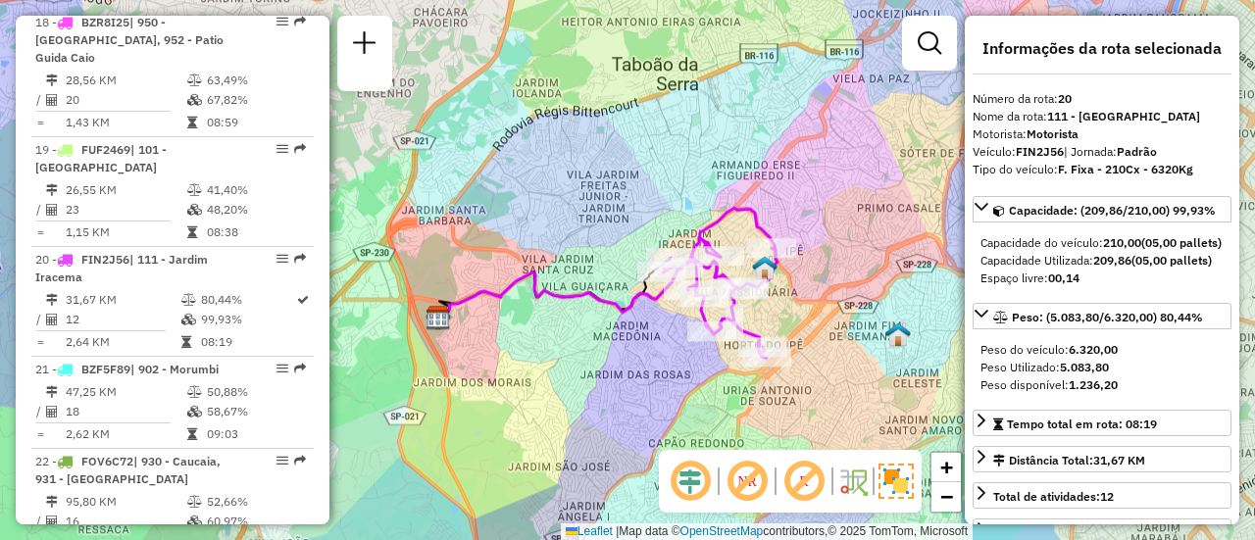
drag, startPoint x: 572, startPoint y: 356, endPoint x: 596, endPoint y: 354, distance: 24.6
click at [596, 354] on div "Janela de atendimento Grade de atendimento Capacidade Transportadoras Veículos …" at bounding box center [627, 270] width 1255 height 540
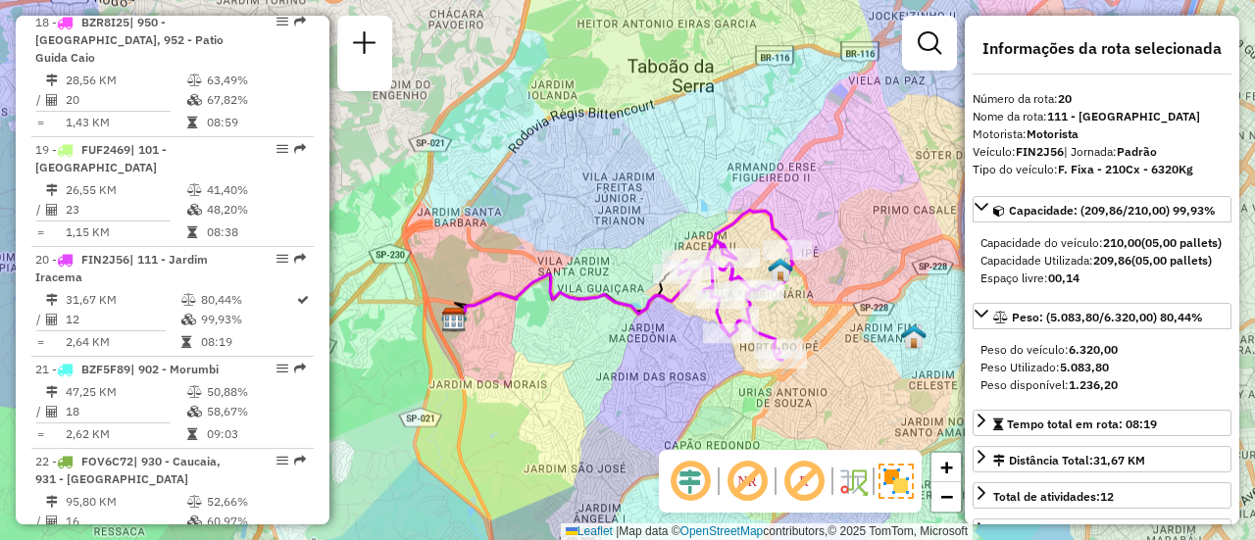
drag, startPoint x: 838, startPoint y: 308, endPoint x: 847, endPoint y: 309, distance: 9.9
click at [847, 309] on div "Janela de atendimento Grade de atendimento Capacidade Transportadoras Veículos …" at bounding box center [627, 270] width 1255 height 540
